Goal: Obtain resource: Obtain resource

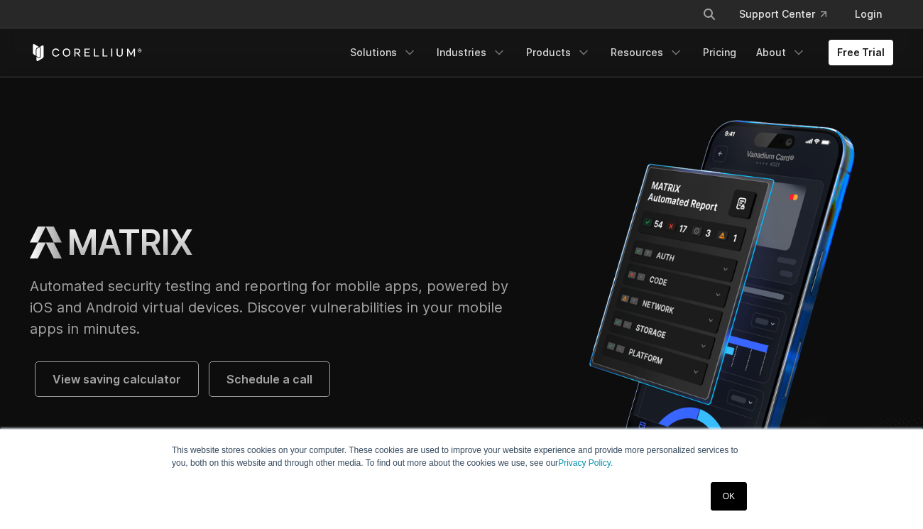
scroll to position [71, 0]
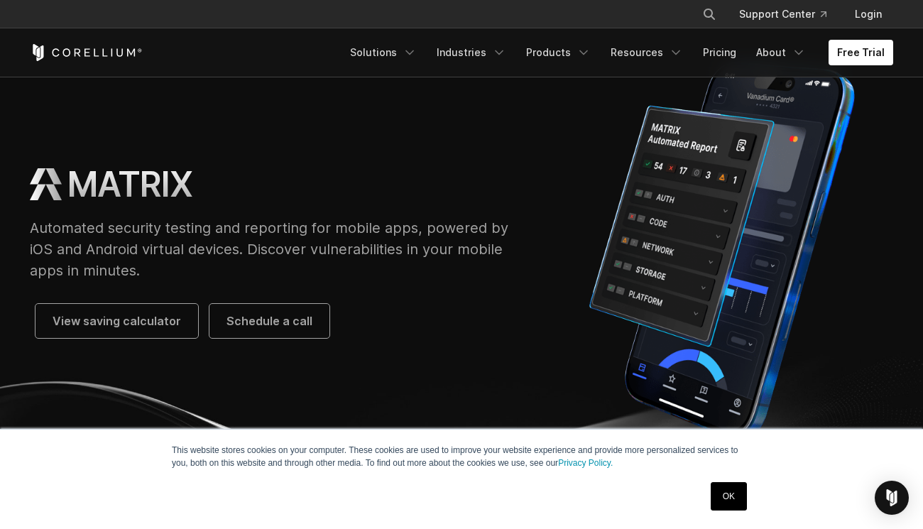
click at [250, 233] on p "Automated security testing and reporting for mobile apps, powered by iOS and An…" at bounding box center [276, 249] width 492 height 64
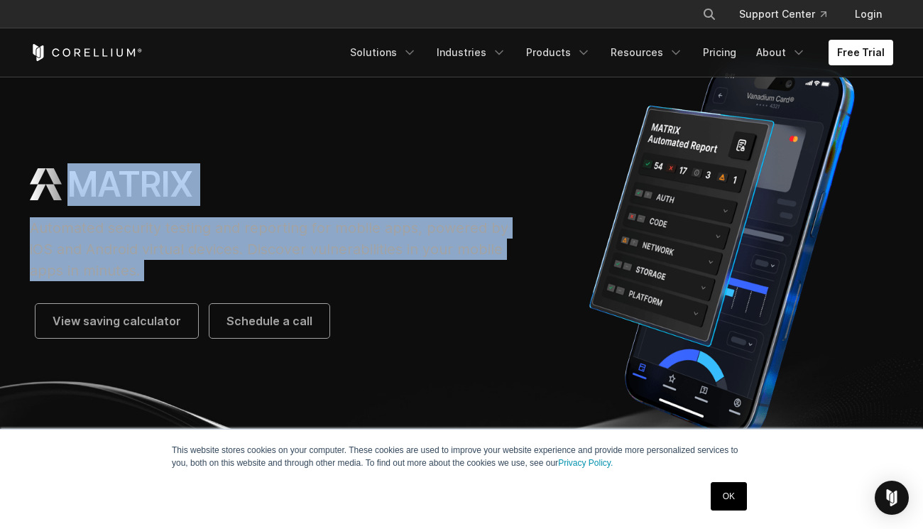
drag, startPoint x: 250, startPoint y: 233, endPoint x: 251, endPoint y: 192, distance: 41.2
click at [251, 192] on div "MATRIX Automated security testing and reporting for mobile apps, powered by iOS…" at bounding box center [276, 250] width 492 height 175
click at [251, 192] on div "MATRIX" at bounding box center [276, 184] width 492 height 43
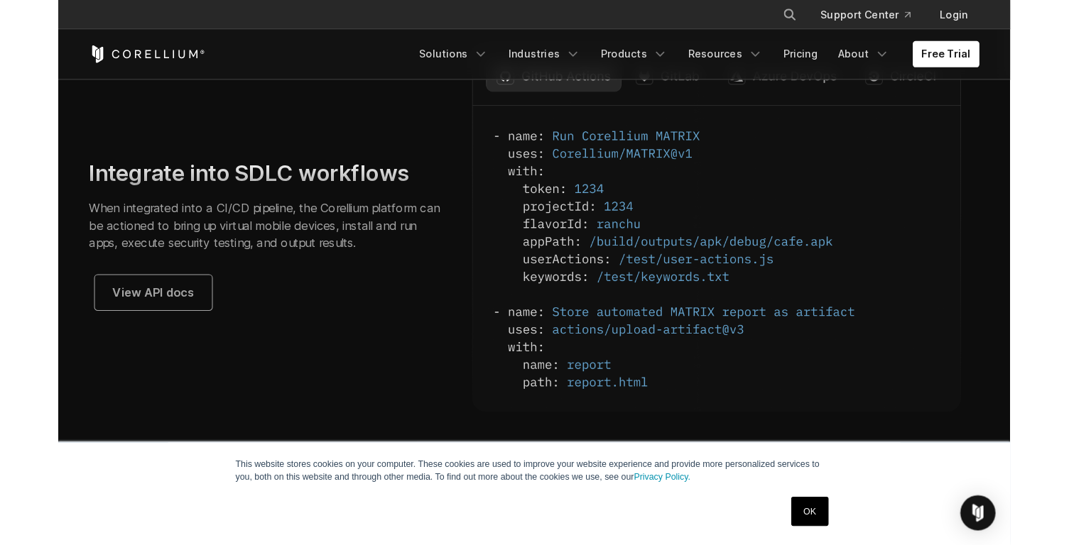
scroll to position [3705, 0]
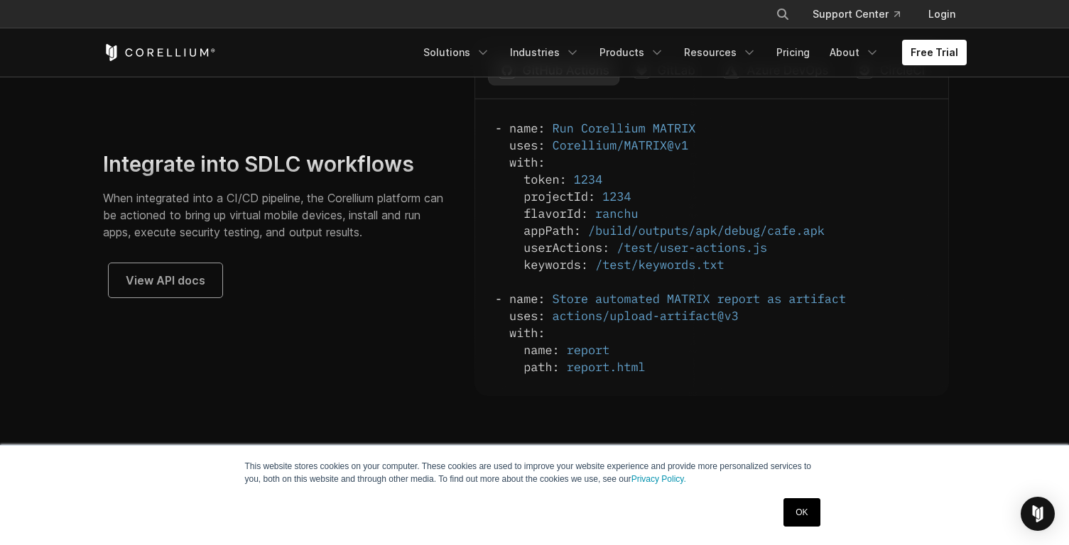
click at [175, 53] on icon "Corellium Home" at bounding box center [159, 52] width 113 height 17
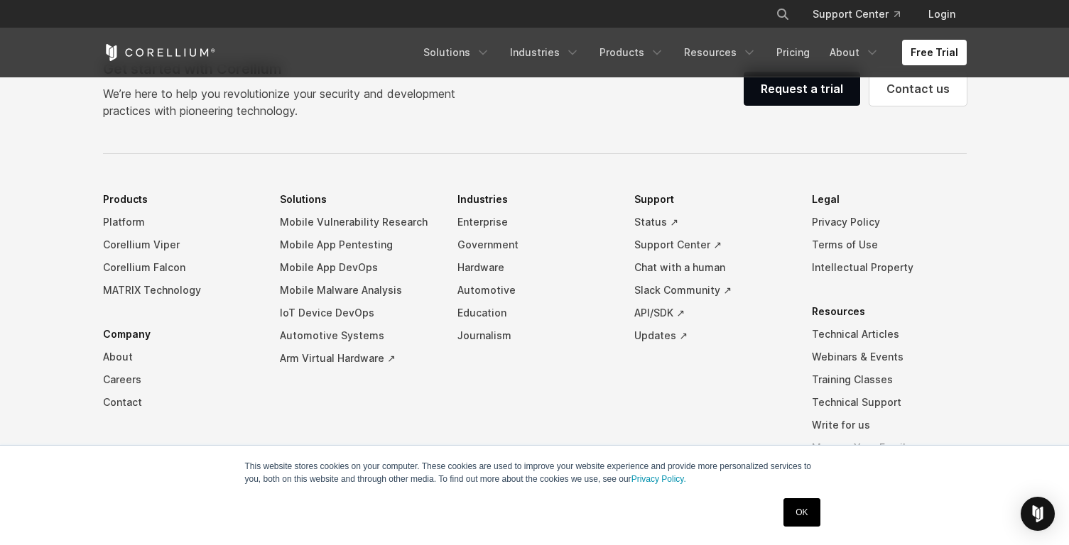
scroll to position [3348, 0]
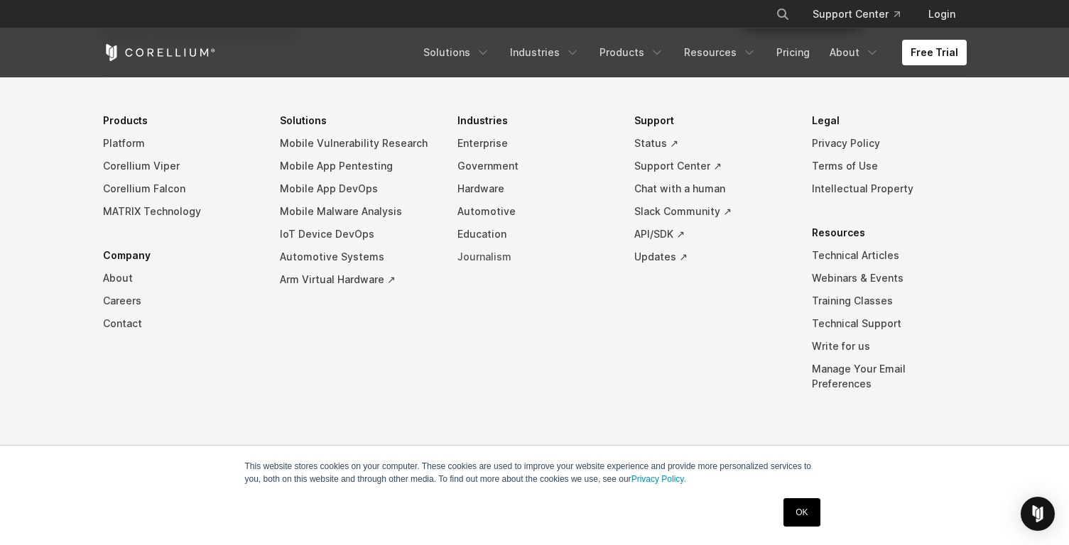
click at [479, 268] on link "Journalism" at bounding box center [534, 257] width 155 height 23
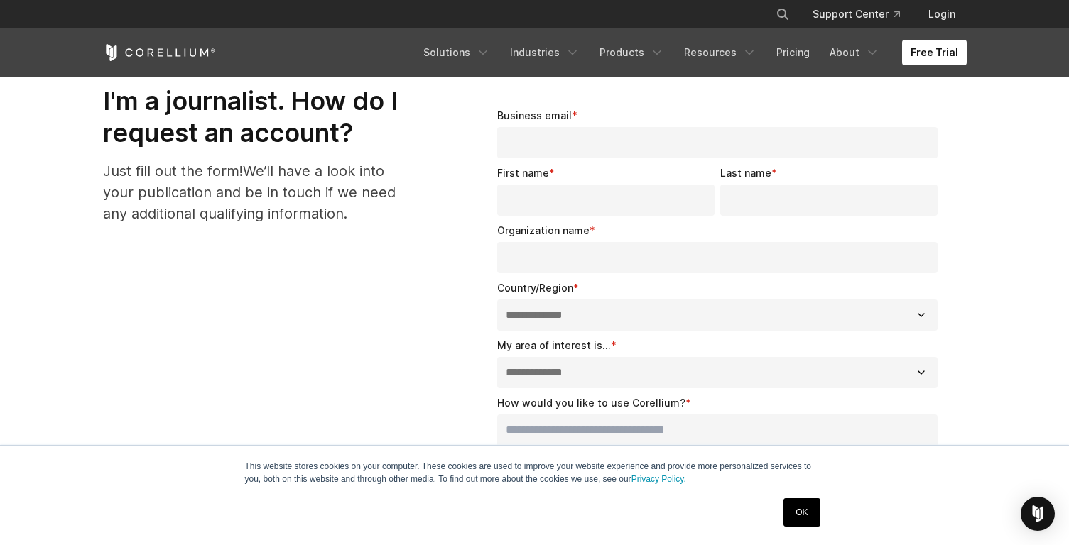
scroll to position [1693, 0]
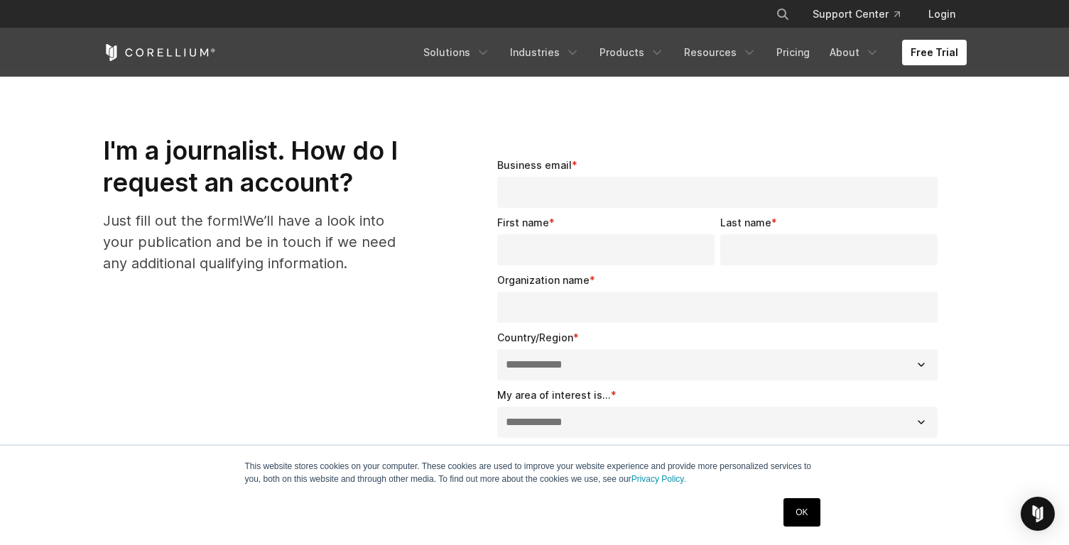
click at [547, 192] on input "Business email *" at bounding box center [717, 192] width 441 height 31
